Goal: Information Seeking & Learning: Check status

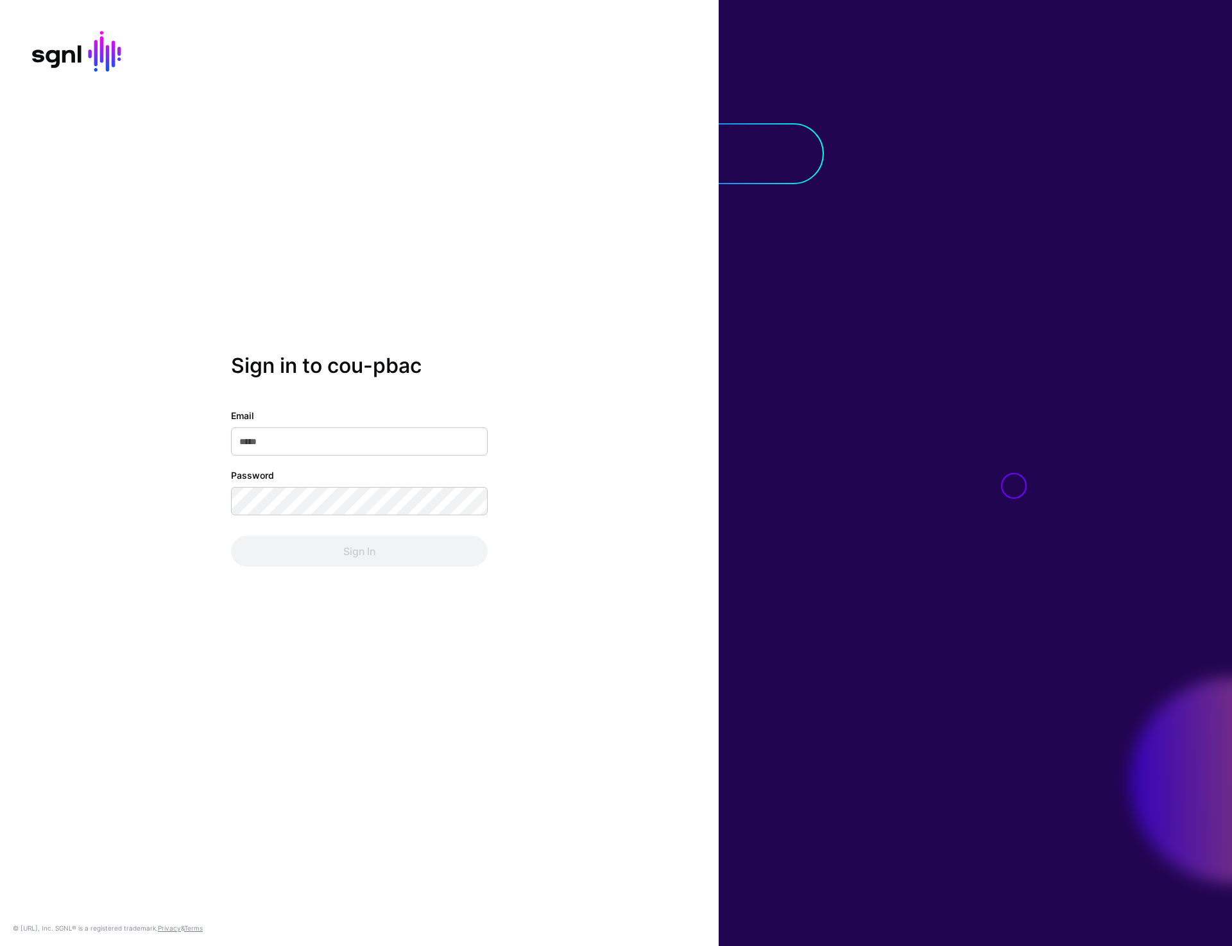
click at [338, 437] on input "Email" at bounding box center [359, 442] width 257 height 28
type input "**********"
click at [338, 546] on button "Sign In" at bounding box center [359, 551] width 257 height 31
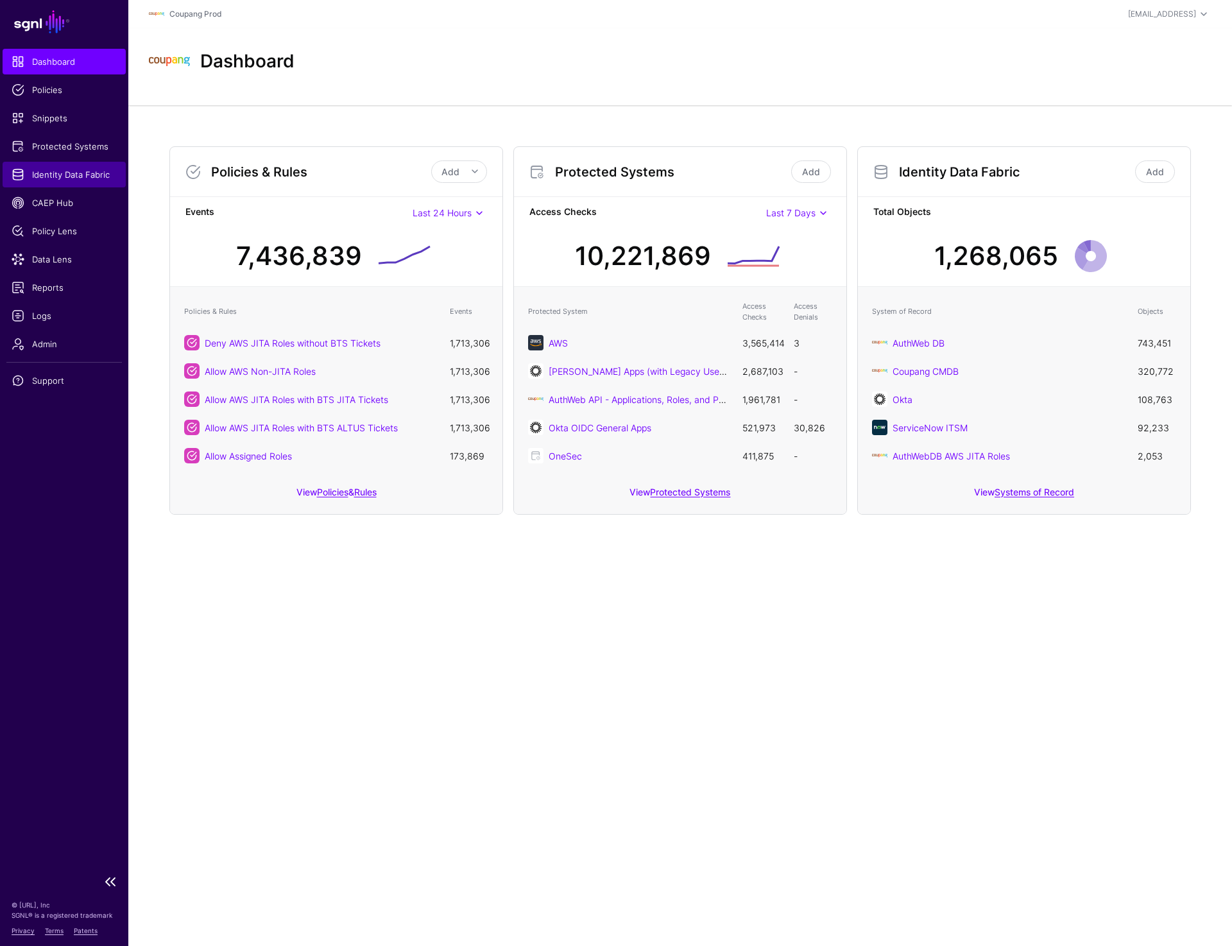
click at [61, 168] on span "Identity Data Fabric" at bounding box center [64, 174] width 105 height 13
click at [42, 317] on span "Logs" at bounding box center [64, 315] width 105 height 13
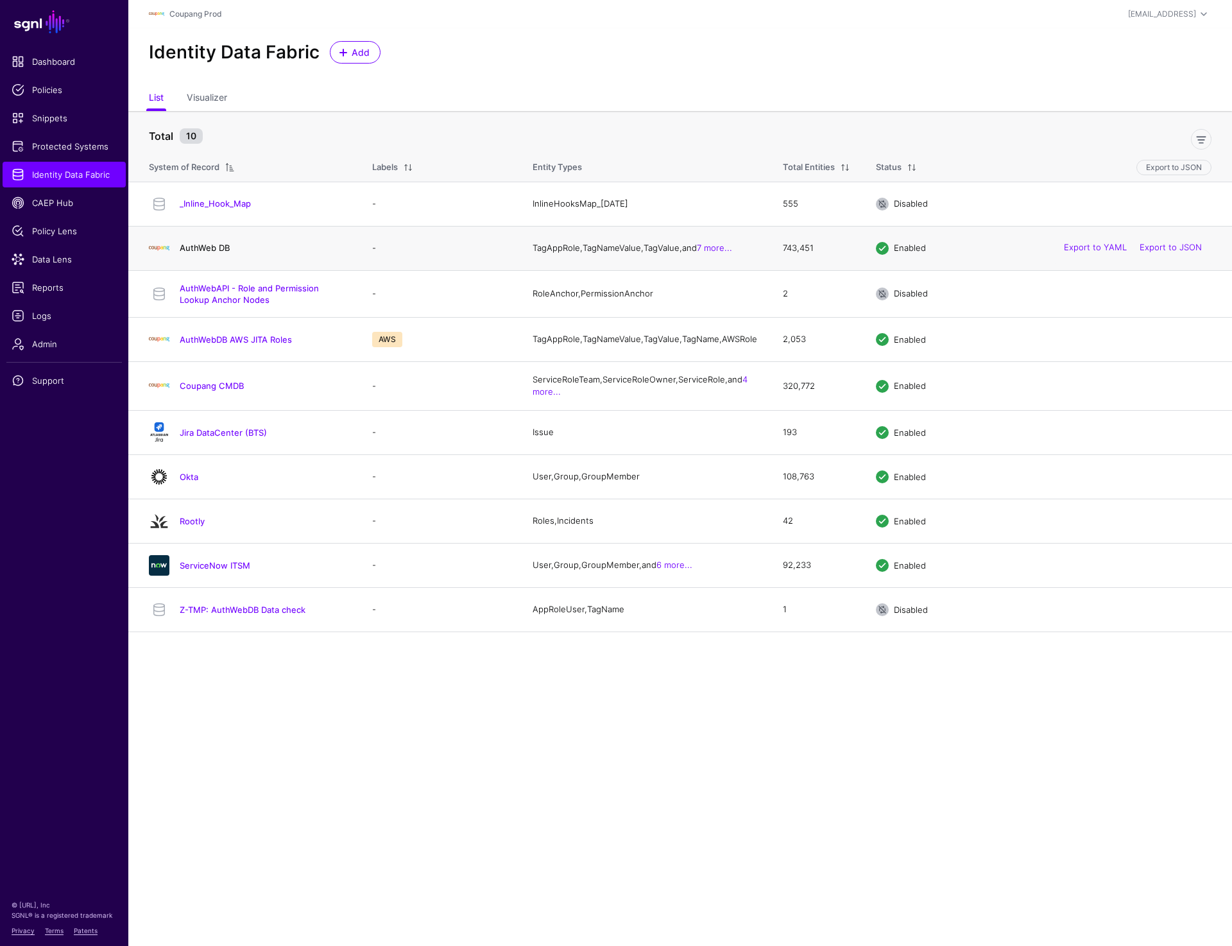
click at [213, 247] on link "AuthWeb DB" at bounding box center [205, 248] width 50 height 10
click at [198, 391] on link "Coupang CMDB" at bounding box center [212, 386] width 64 height 10
click at [188, 482] on link "Okta" at bounding box center [189, 477] width 19 height 10
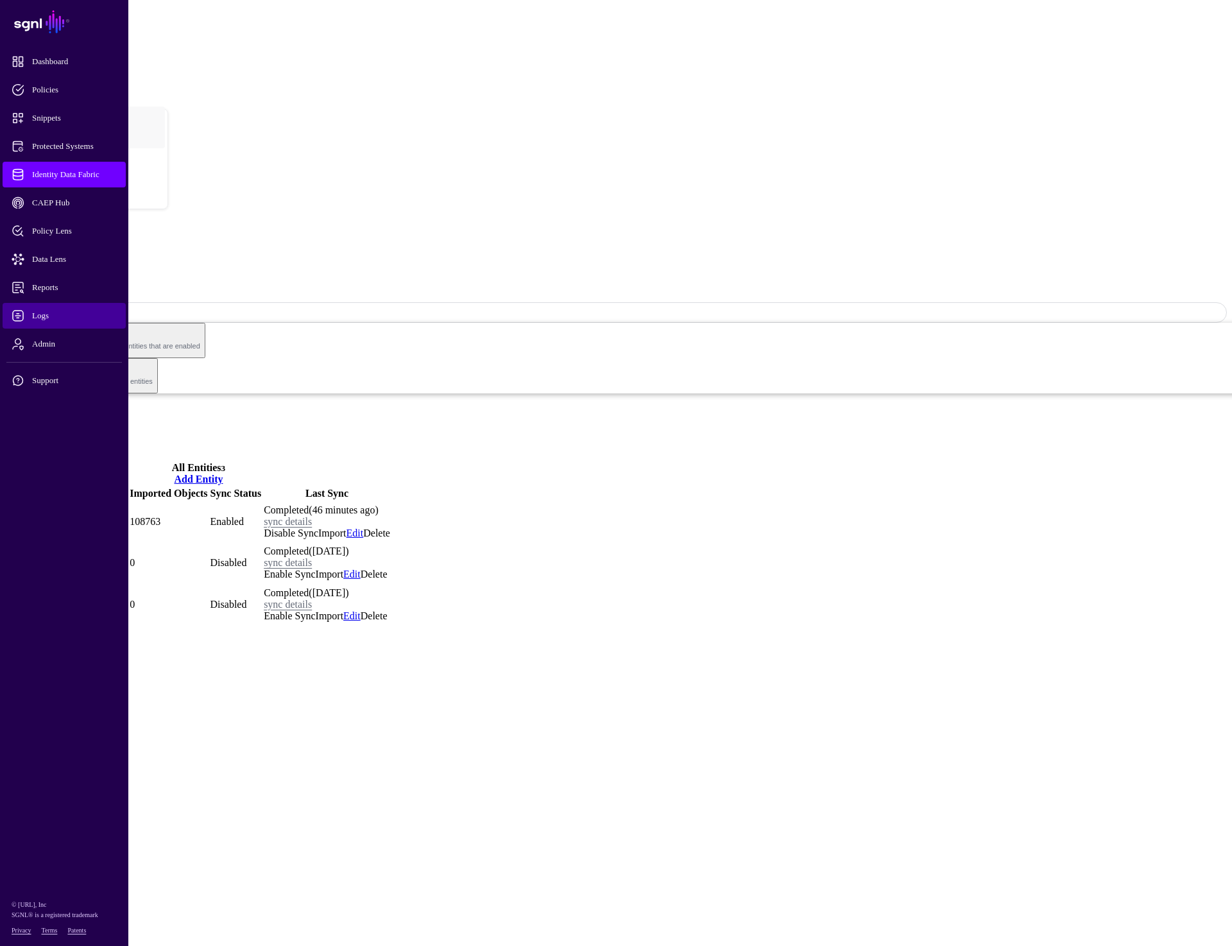
click at [40, 320] on span "Logs" at bounding box center [75, 315] width 126 height 13
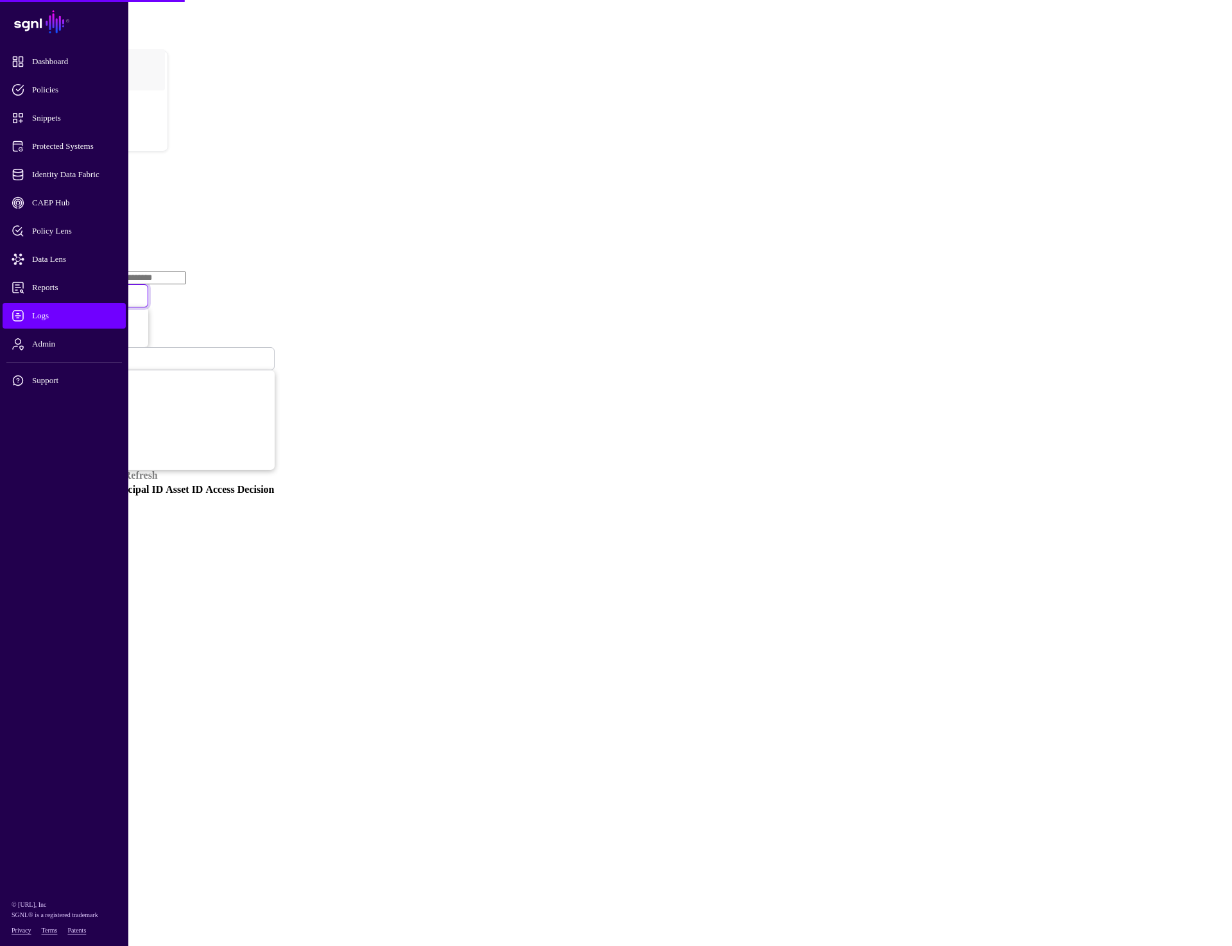
click at [45, 291] on span "Decision" at bounding box center [30, 296] width 30 height 10
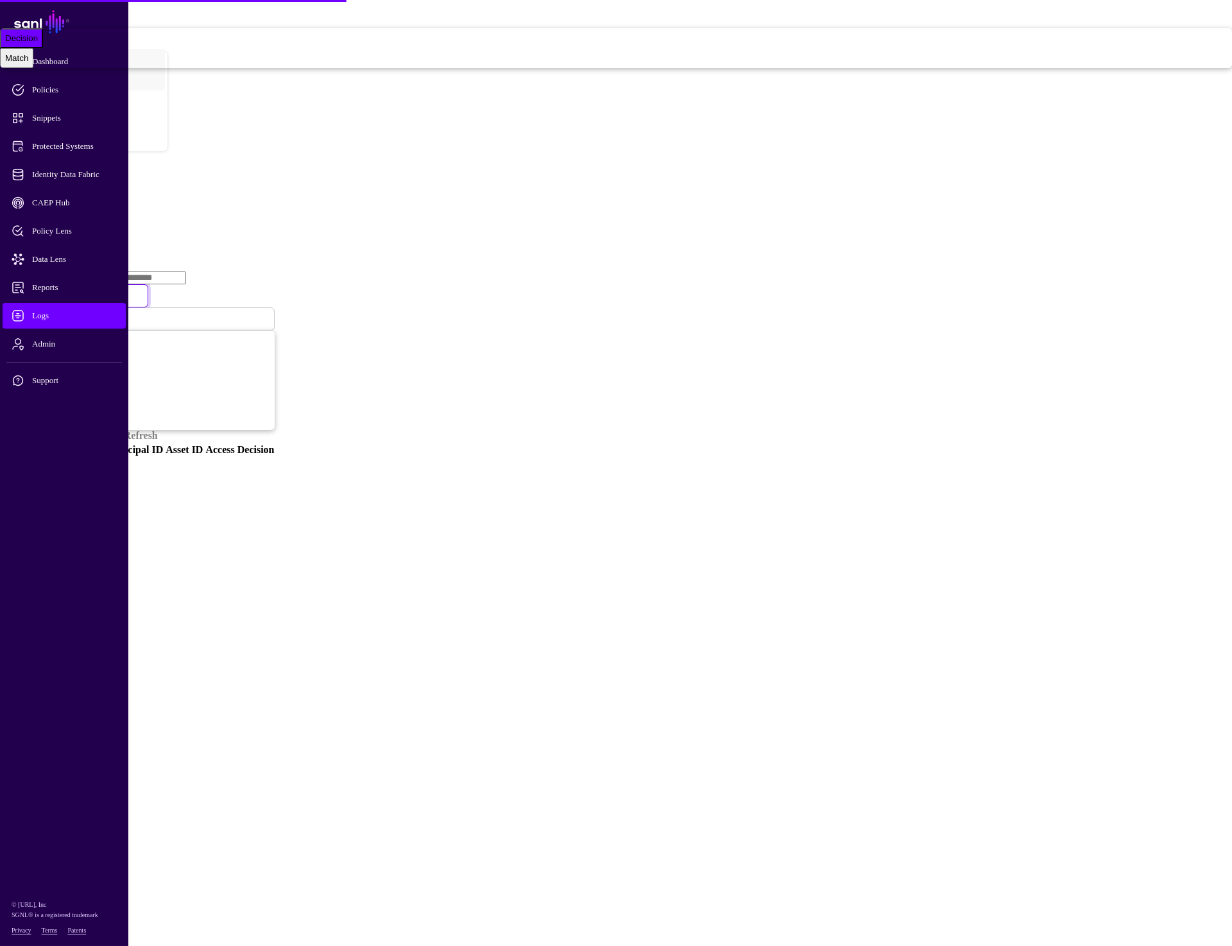
click at [103, 212] on link "Ingestion Service" at bounding box center [67, 217] width 72 height 11
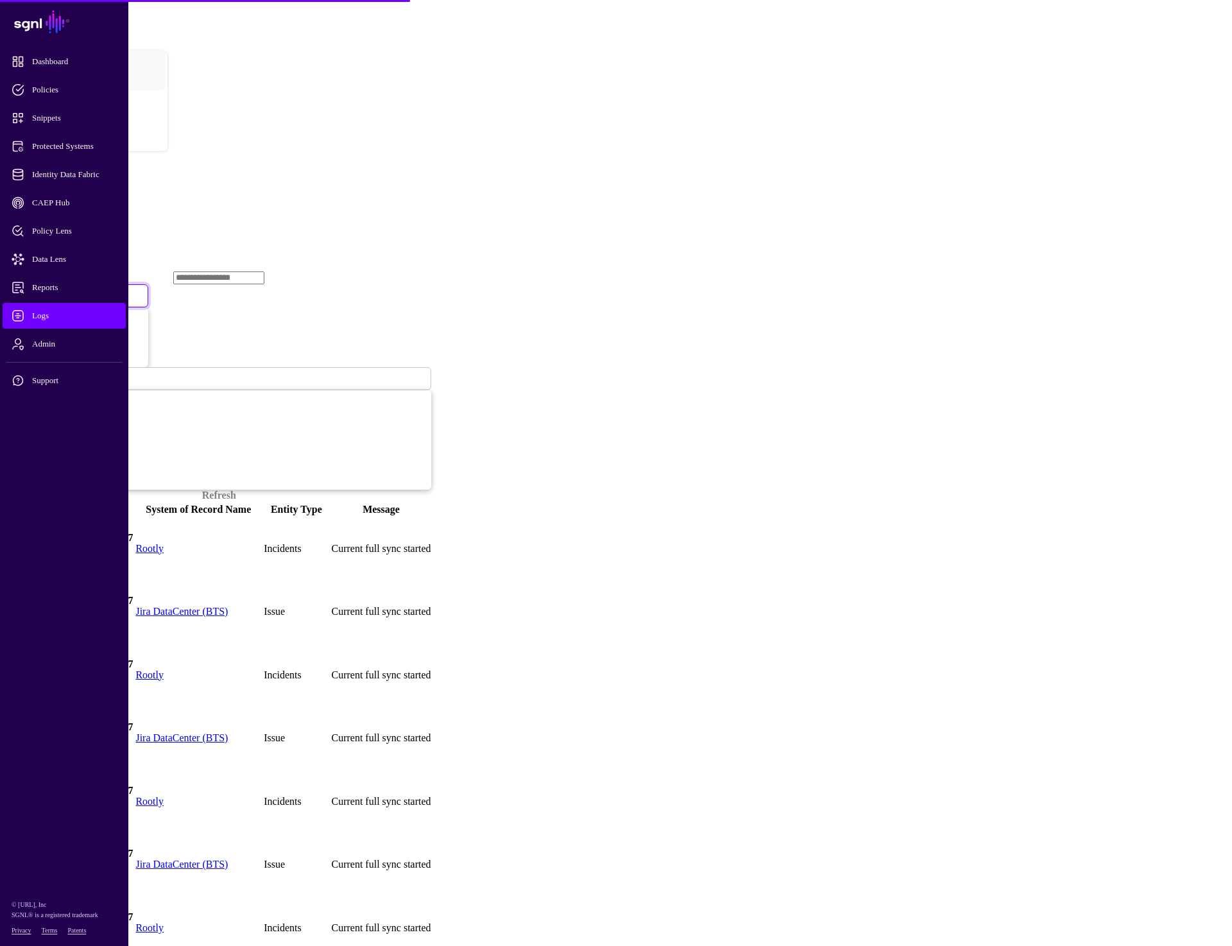
click at [72, 290] on span "Ingestion Started" at bounding box center [43, 295] width 56 height 11
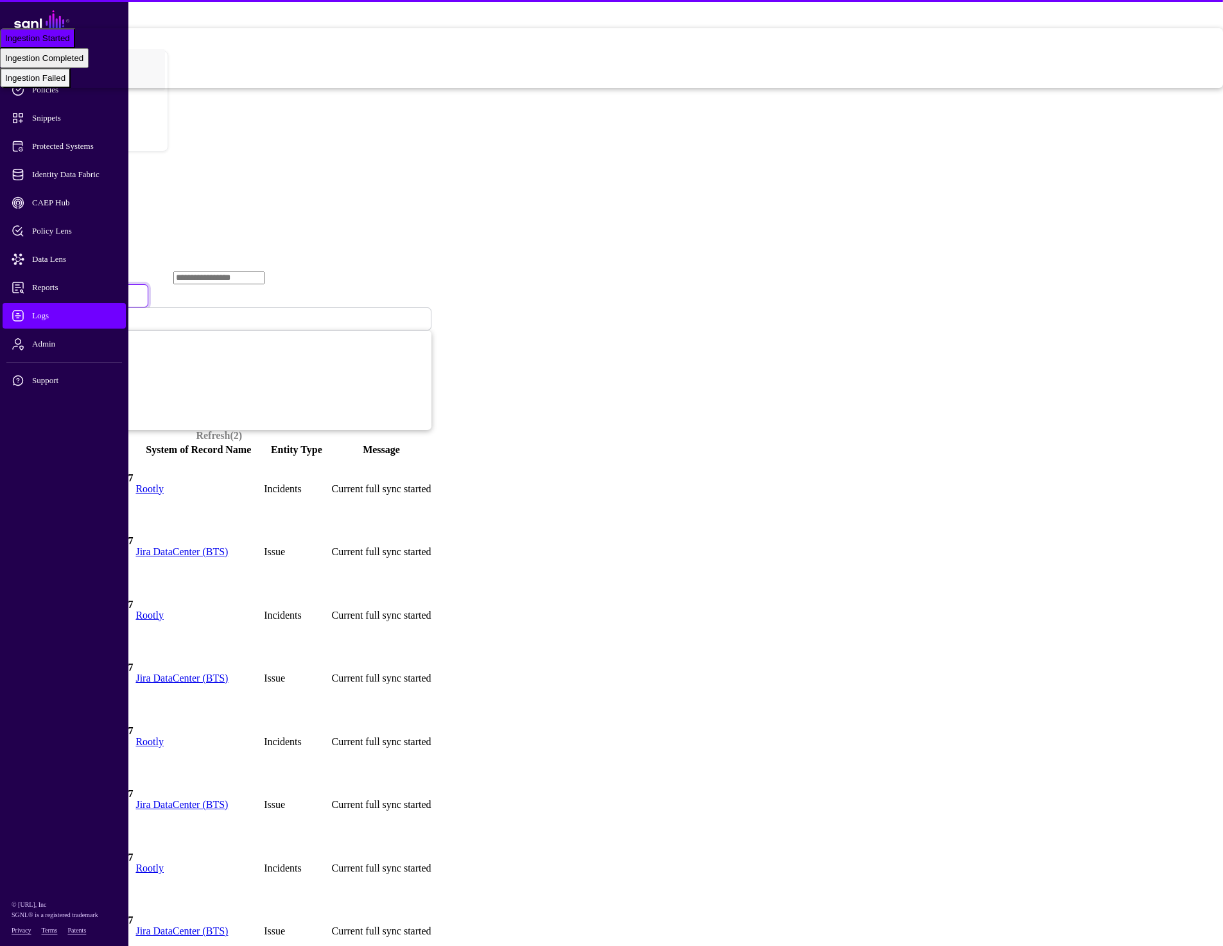
click at [65, 83] on span "Ingestion Failed" at bounding box center [35, 78] width 60 height 10
